Goal: Find specific page/section: Find specific page/section

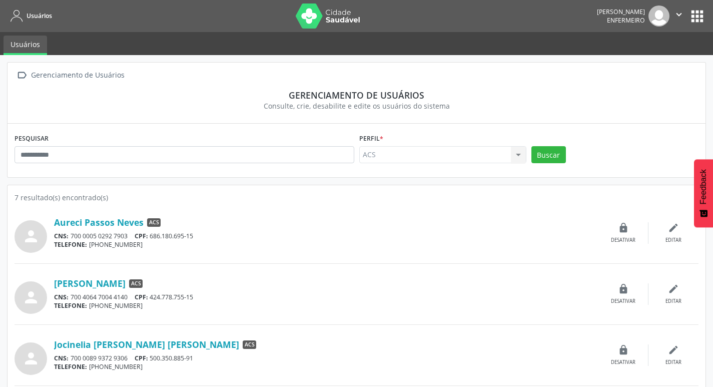
click at [698, 15] on button "apps" at bounding box center [698, 17] width 18 height 18
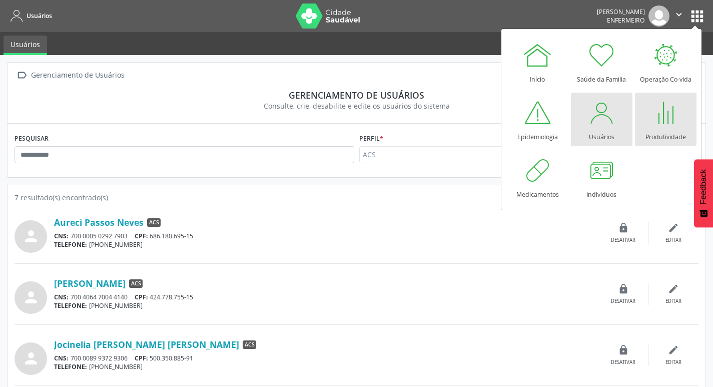
click at [666, 109] on div at bounding box center [666, 113] width 30 height 30
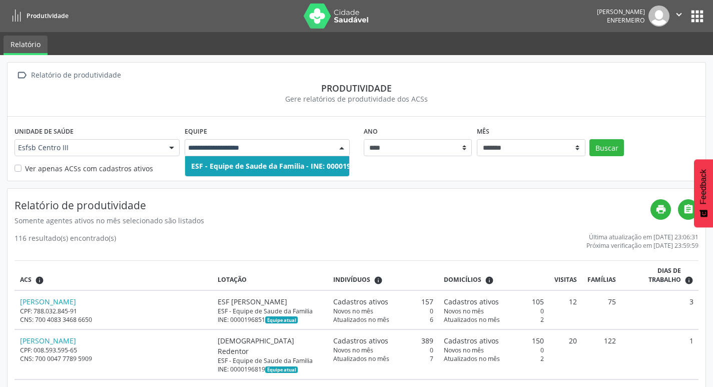
click at [303, 166] on span "ESF - Equipe de Saude da Familia - INE: 0000196959" at bounding box center [279, 166] width 176 height 10
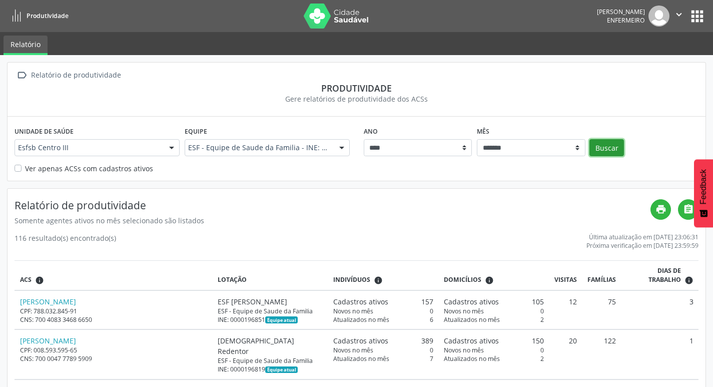
click at [605, 153] on button "Buscar" at bounding box center [606, 147] width 35 height 17
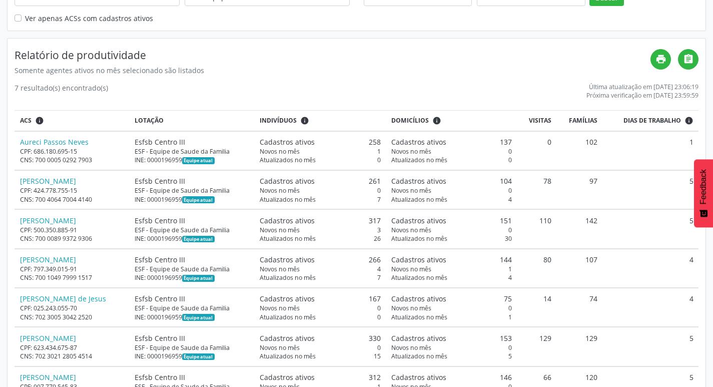
scroll to position [190, 0]
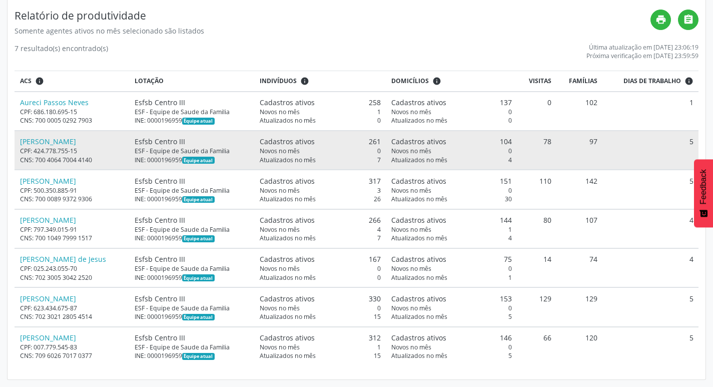
click at [123, 149] on div "CPF: 424.778.755-15" at bounding box center [72, 151] width 104 height 9
